Goal: Complete application form: Complete application form

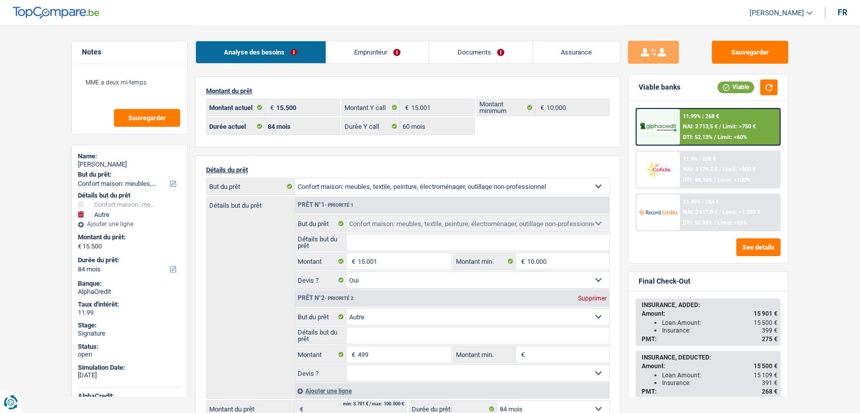
select select "household"
select select "other"
select select "84"
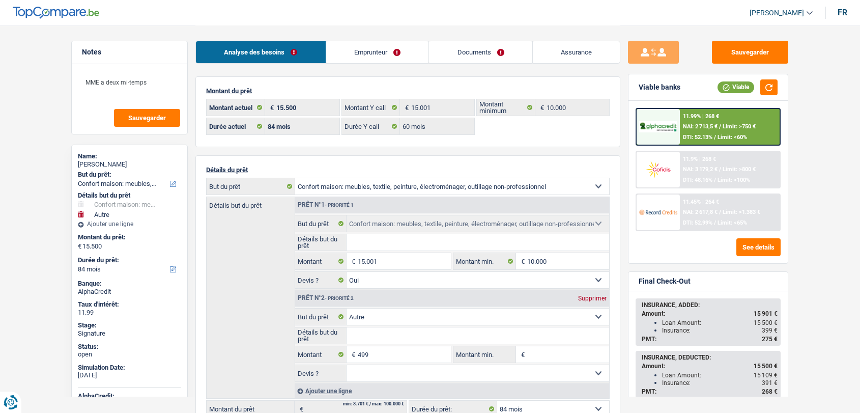
select select "60"
select select "household"
select select "yes"
select select "other"
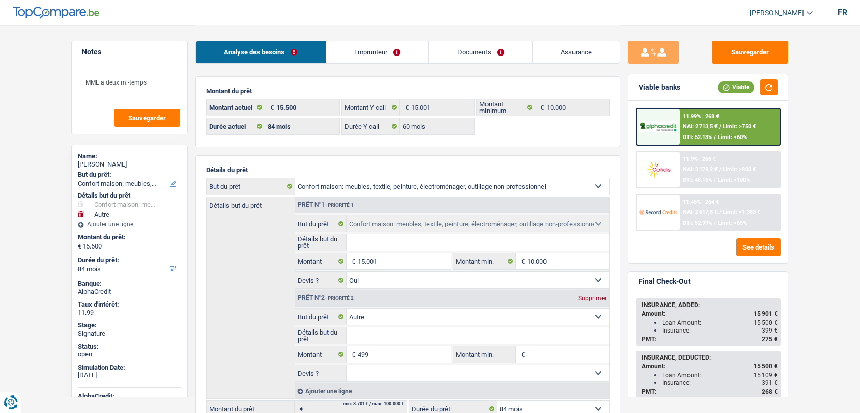
select select "84"
click at [474, 50] on link "Documents" at bounding box center [480, 52] width 103 height 22
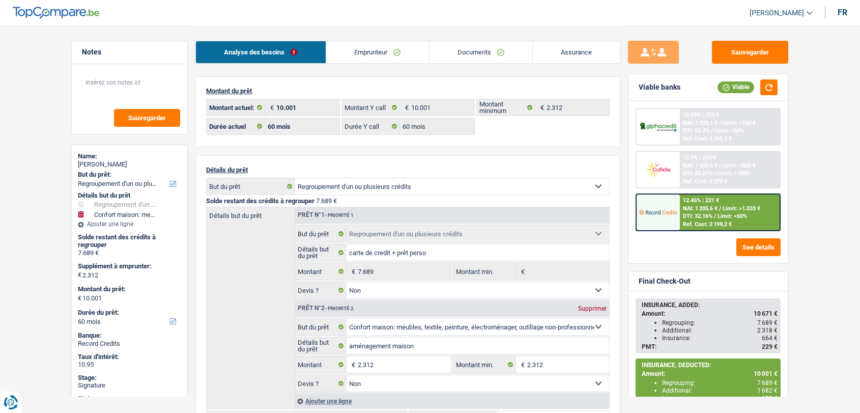
select select "refinancing"
select select "household"
select select "60"
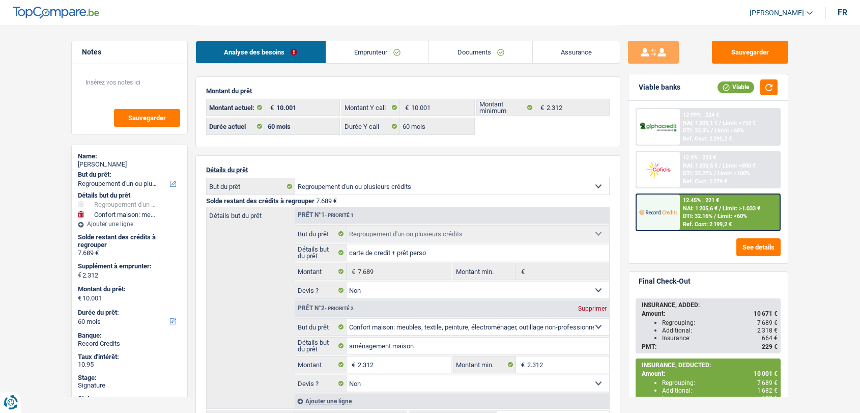
select select "60"
select select "refinancing"
select select "false"
select select "household"
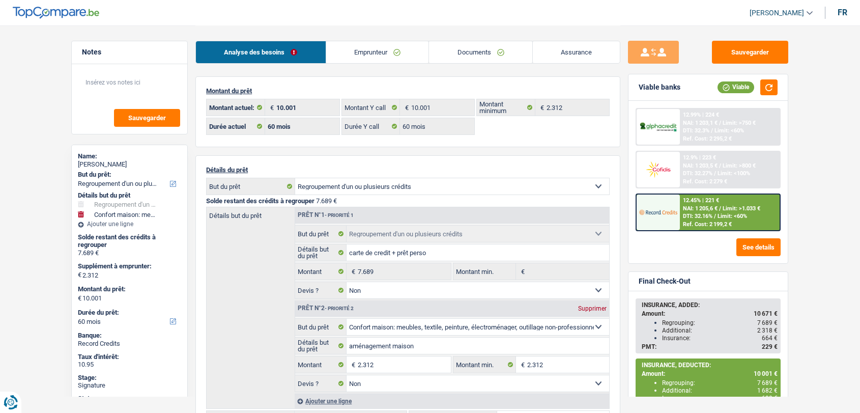
select select "false"
select select "60"
select select "refinancing"
select select "household"
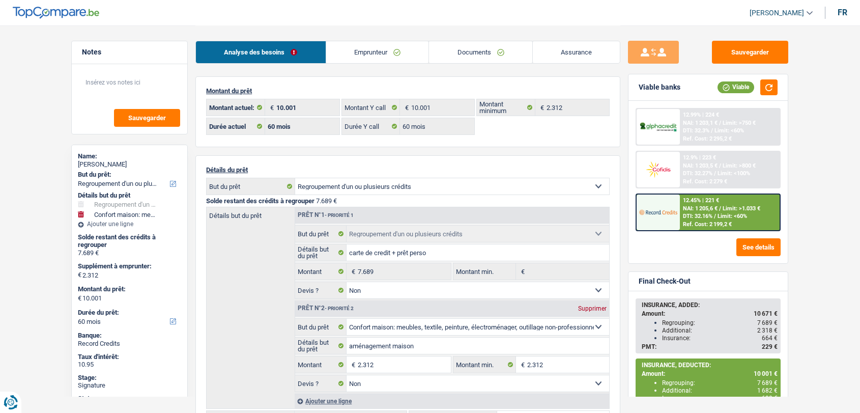
select select "60"
select select "32"
select select "single"
click at [384, 52] on link "Emprunteur" at bounding box center [377, 52] width 103 height 22
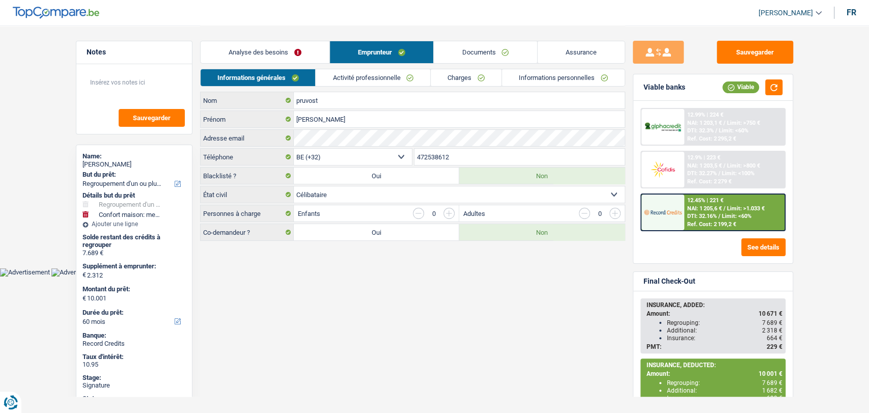
click at [484, 45] on link "Documents" at bounding box center [485, 52] width 103 height 22
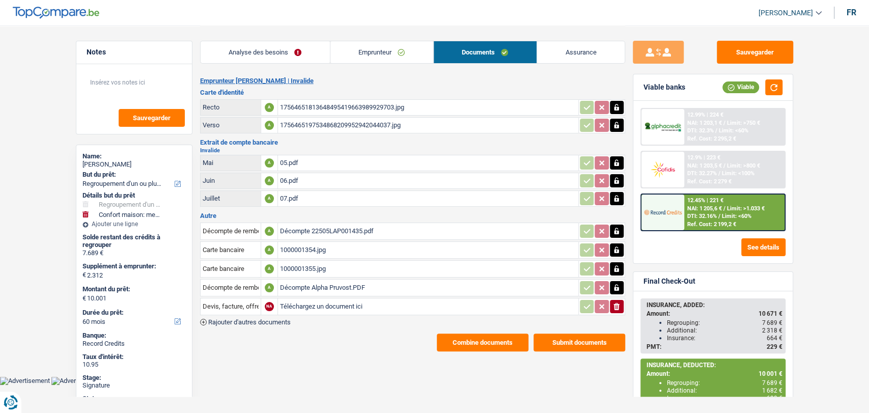
click at [322, 281] on div "Décompte Alpha Pruvost.PDF" at bounding box center [428, 287] width 296 height 15
click at [305, 224] on div "Décompte 22505LAP001435.pdf" at bounding box center [428, 230] width 296 height 15
